Goal: Information Seeking & Learning: Check status

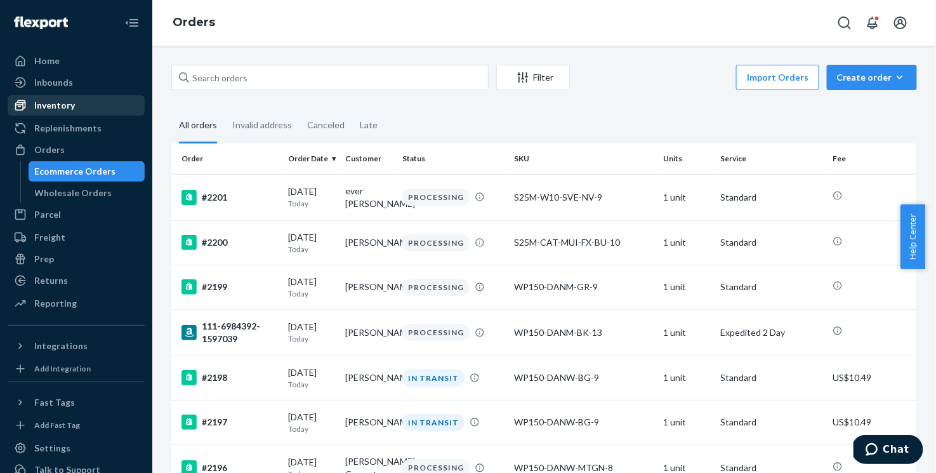
click at [66, 107] on div "Inventory" at bounding box center [54, 105] width 41 height 13
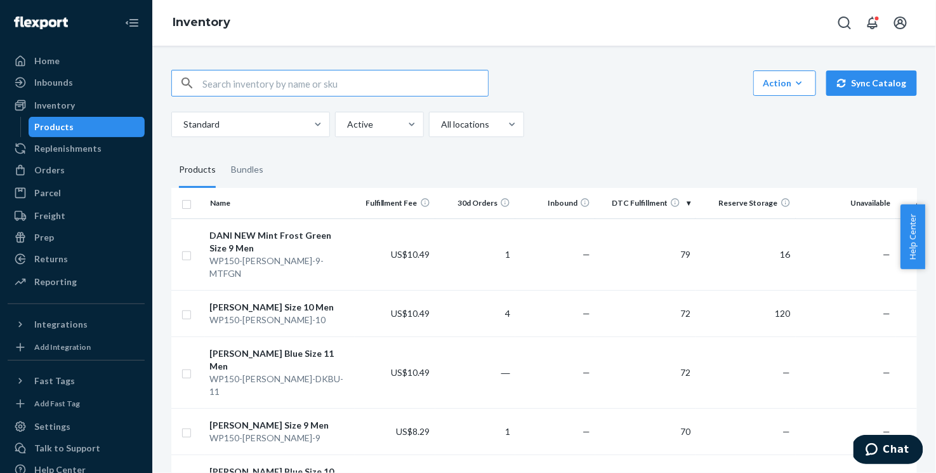
click at [274, 86] on input "text" at bounding box center [344, 82] width 285 height 25
paste input "WP150-[PERSON_NAME]-MTGN-9"
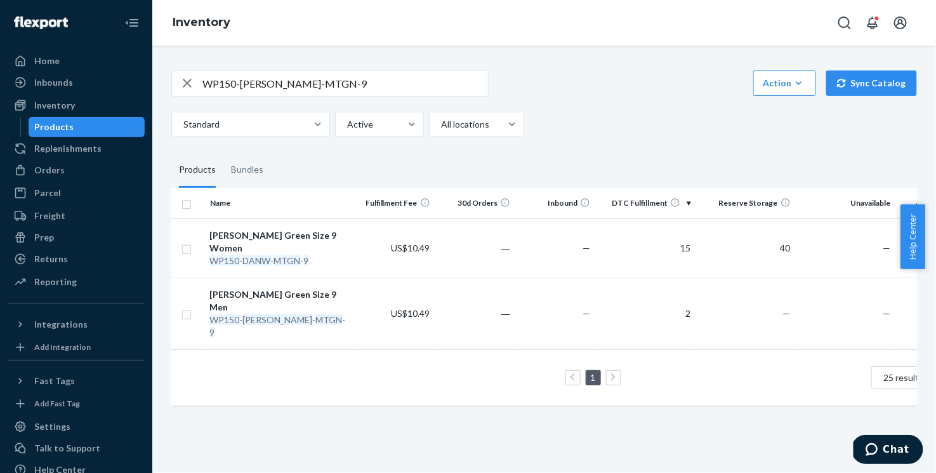
scroll to position [0, 82]
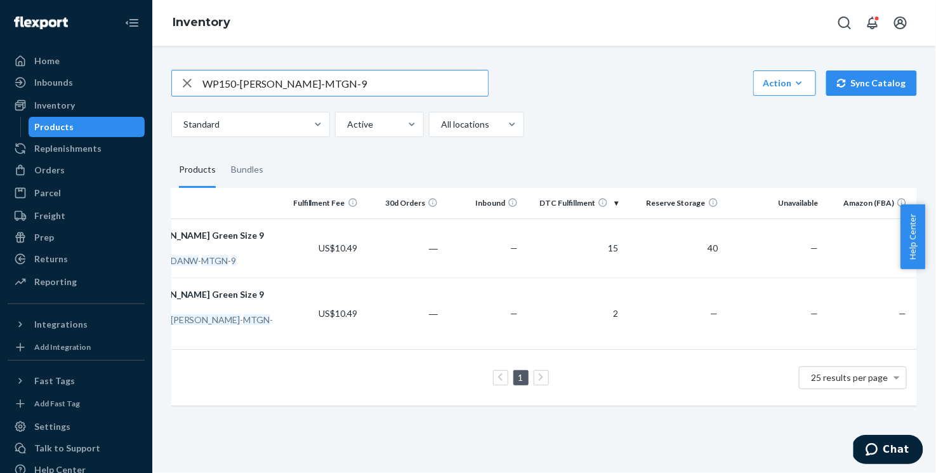
click at [249, 86] on input "WP150-[PERSON_NAME]-MTGN-9" at bounding box center [344, 82] width 285 height 25
paste input "BG-11-FBA"
type input "WP150-[PERSON_NAME]-11"
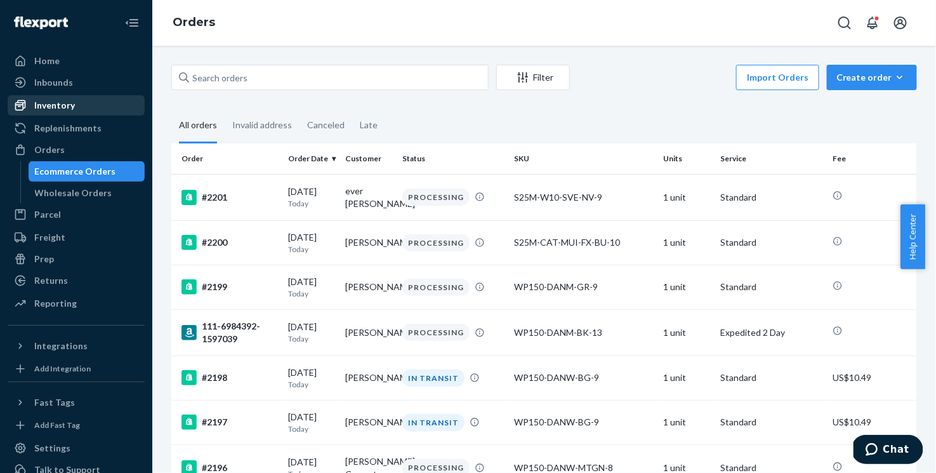
click at [45, 100] on div "Inventory" at bounding box center [54, 105] width 41 height 13
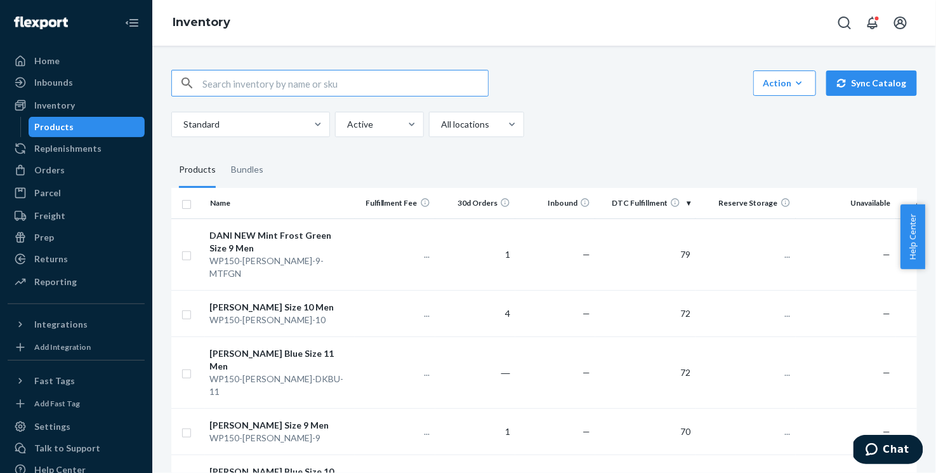
click at [353, 94] on input "text" at bounding box center [344, 82] width 285 height 25
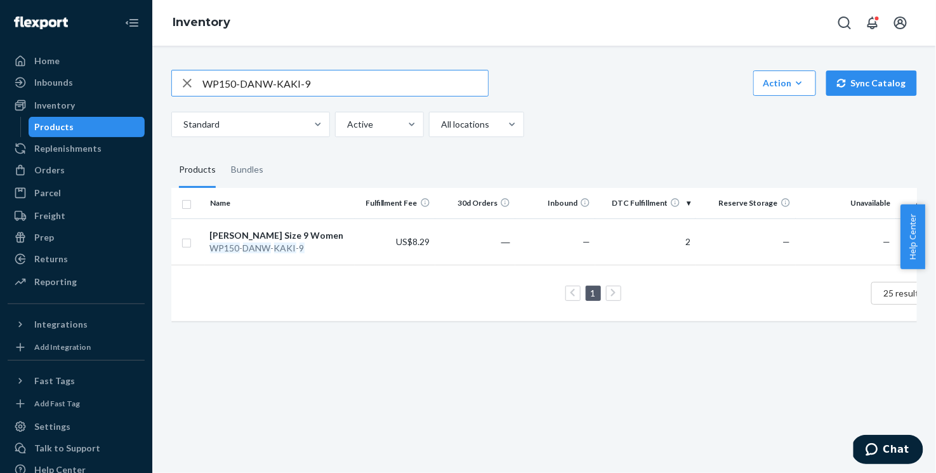
click at [292, 89] on input "WP150-DANW-KAKI-9" at bounding box center [344, 82] width 285 height 25
paste input "BG-7"
click at [294, 90] on input "WP150-DANW-BG-7" at bounding box center [344, 82] width 285 height 25
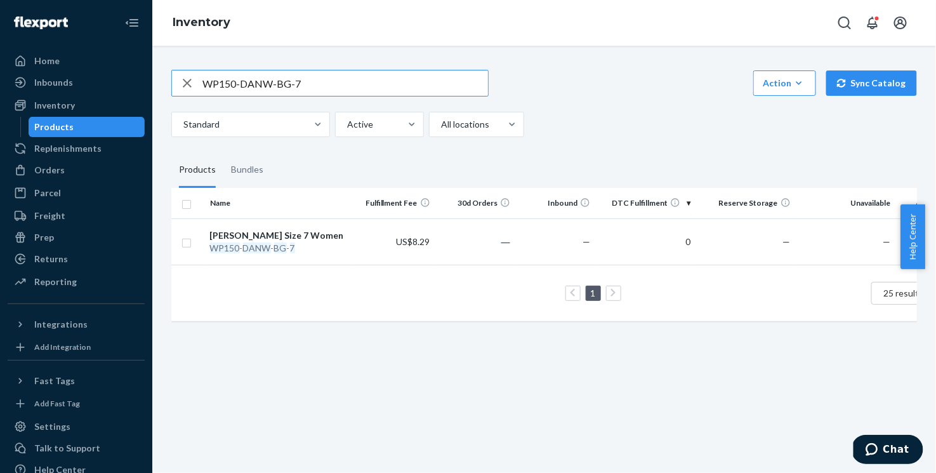
click at [294, 90] on input "WP150-DANW-BG-7" at bounding box center [344, 82] width 285 height 25
paste input "-11-DKAKI"
type input "WP150-[PERSON_NAME]-11-DKAKI"
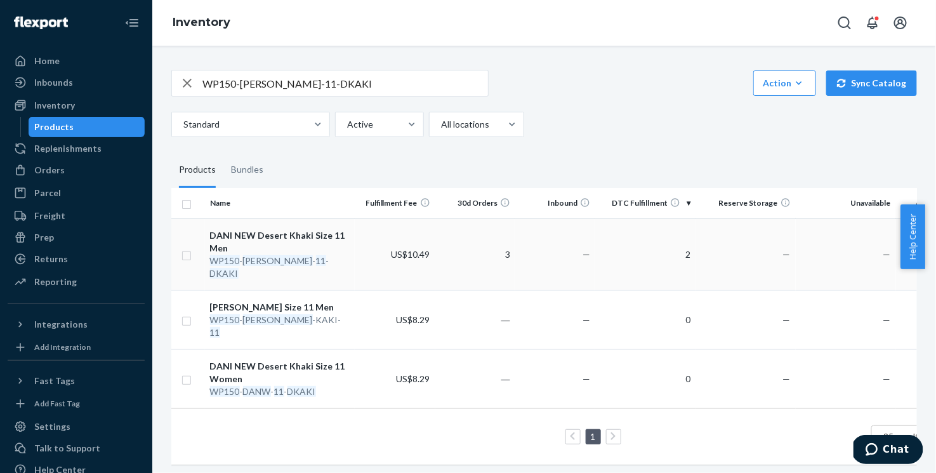
scroll to position [0, 82]
